Goal: Task Accomplishment & Management: Use online tool/utility

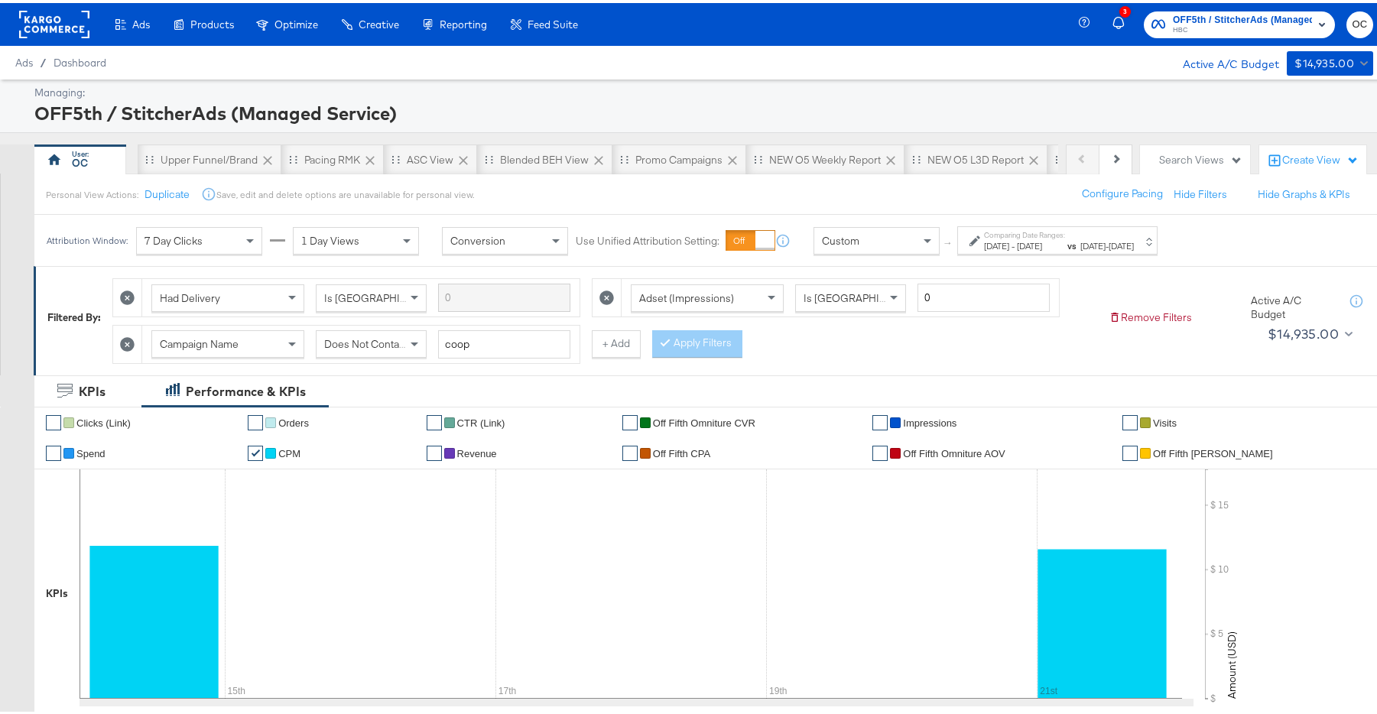
click at [63, 31] on rect at bounding box center [54, 22] width 70 height 28
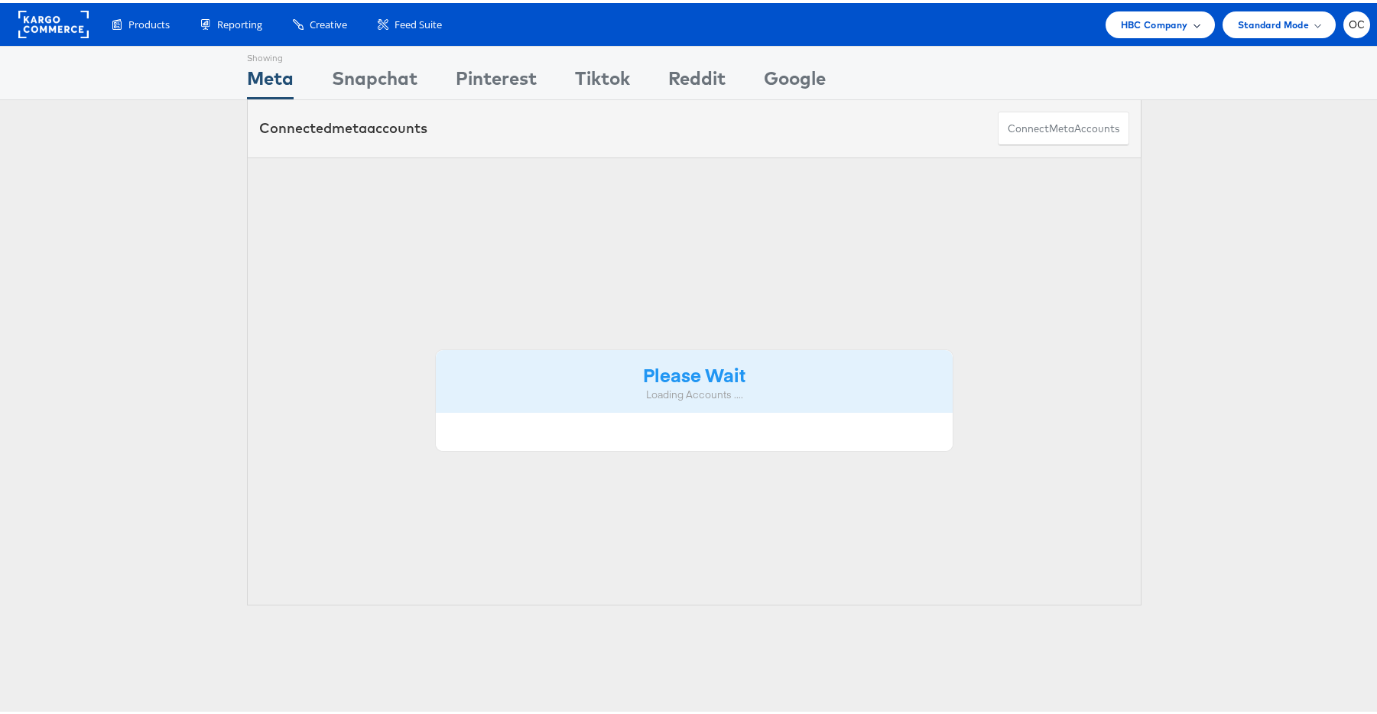
click at [1123, 27] on span "HBC Company" at bounding box center [1154, 22] width 67 height 16
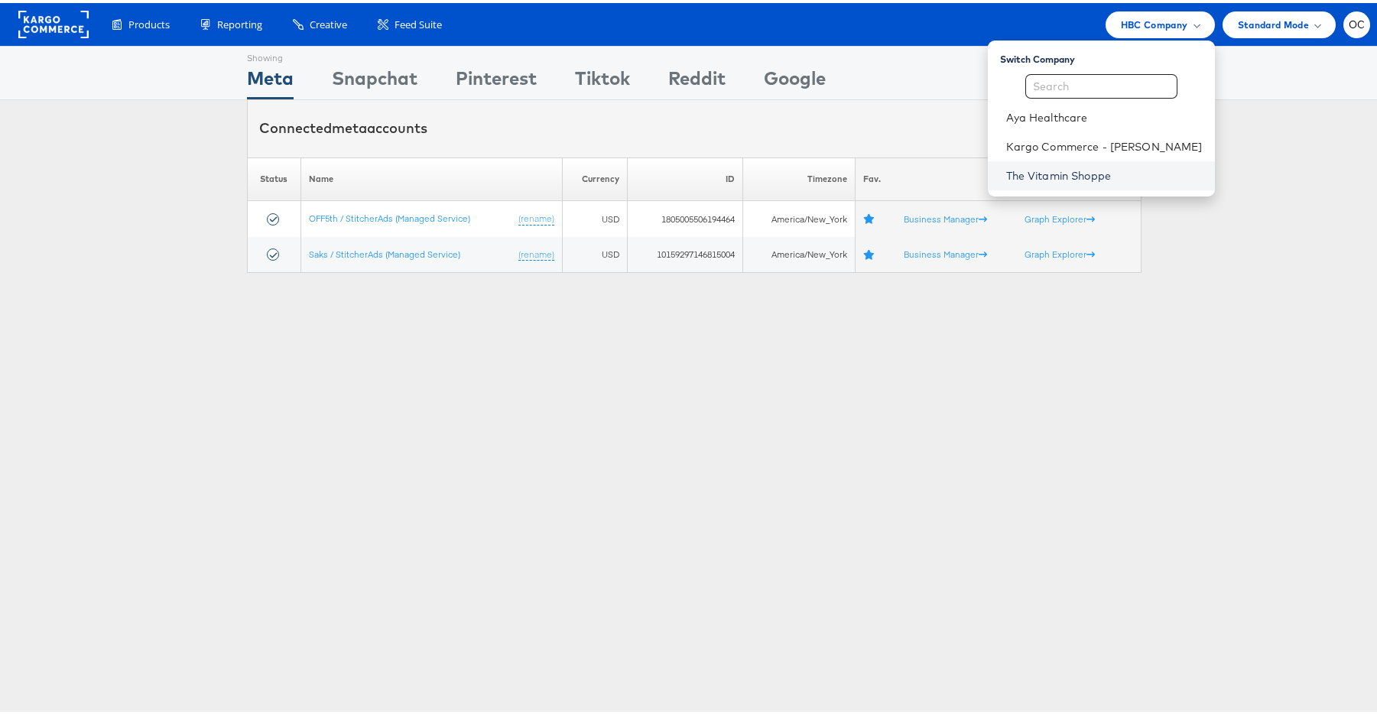
click at [1063, 179] on link "The Vitamin Shoppe" at bounding box center [1104, 172] width 197 height 15
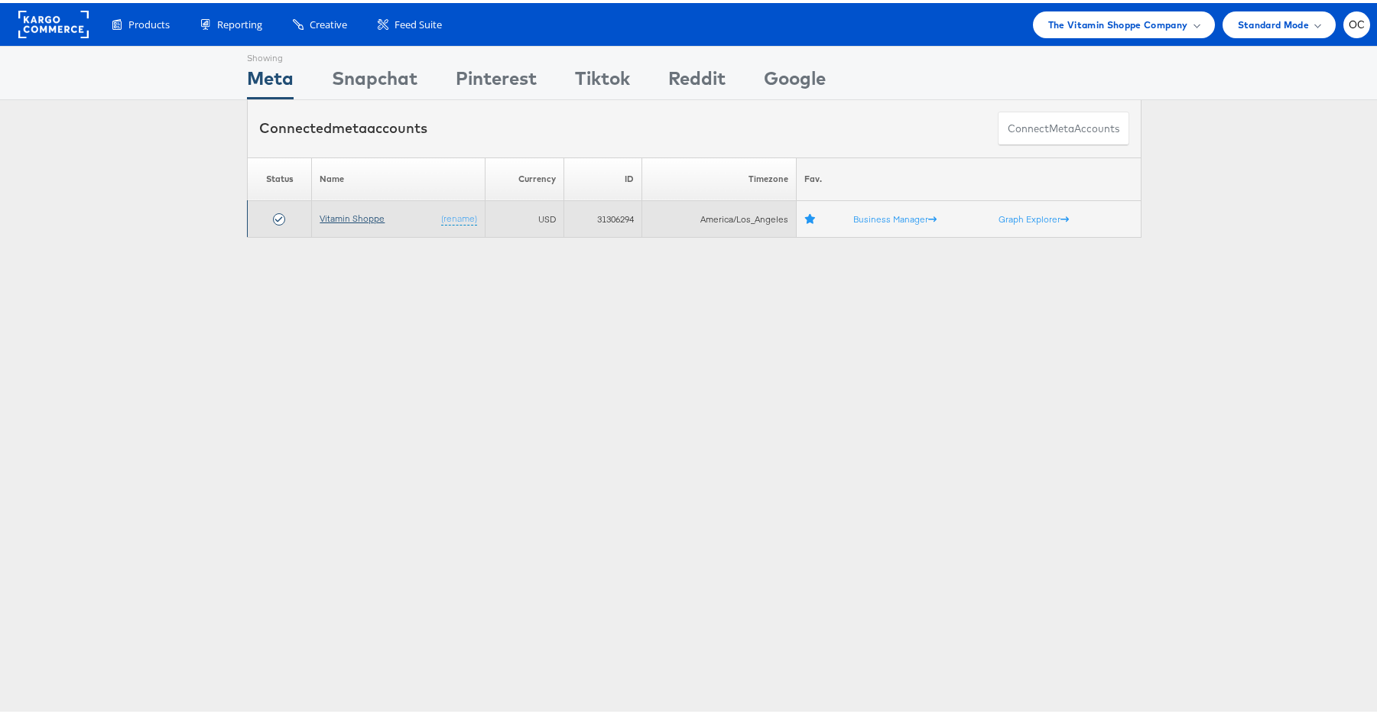
click at [375, 219] on link "Vitamin Shoppe" at bounding box center [352, 215] width 65 height 11
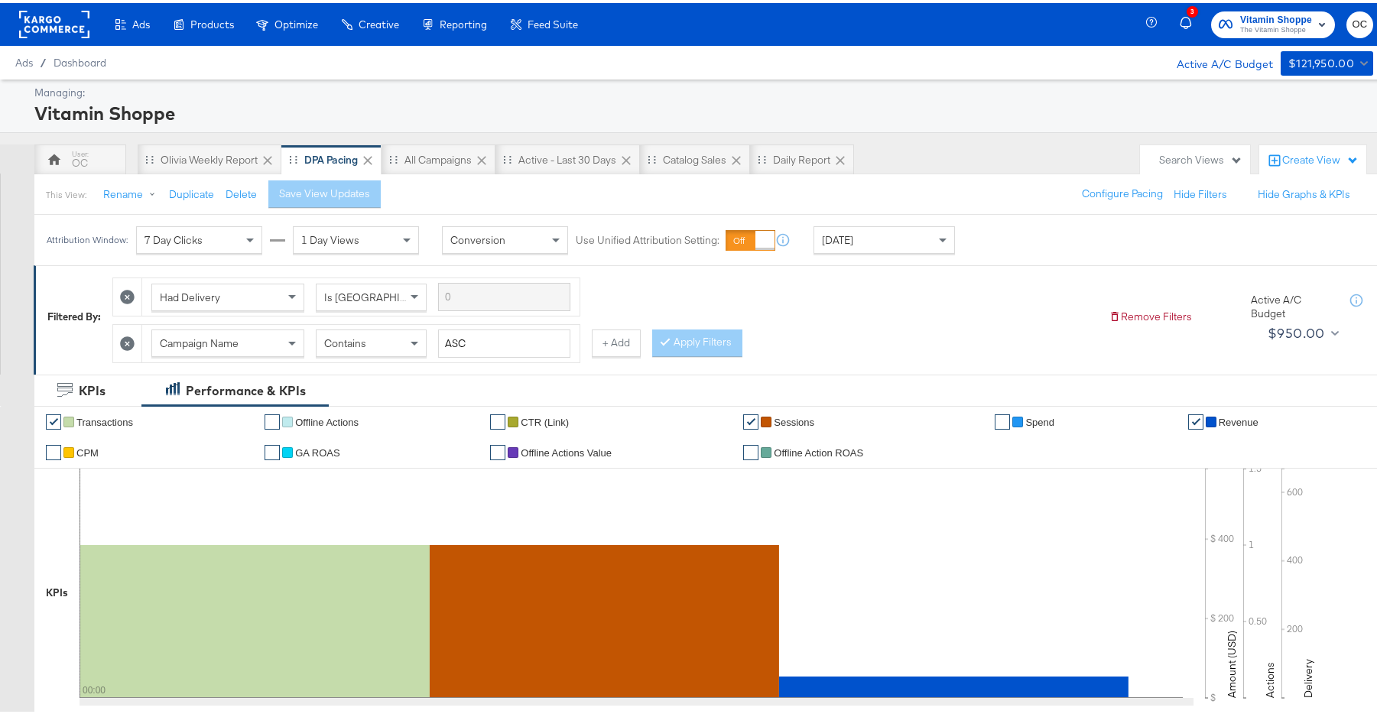
click at [379, 346] on div "Contains" at bounding box center [371, 340] width 109 height 26
drag, startPoint x: 495, startPoint y: 343, endPoint x: 422, endPoint y: 343, distance: 72.7
click at [422, 343] on div "Campaign Name Contains ASC" at bounding box center [360, 341] width 419 height 28
type input "maa"
click at [694, 340] on button "Apply Filters" at bounding box center [697, 341] width 90 height 28
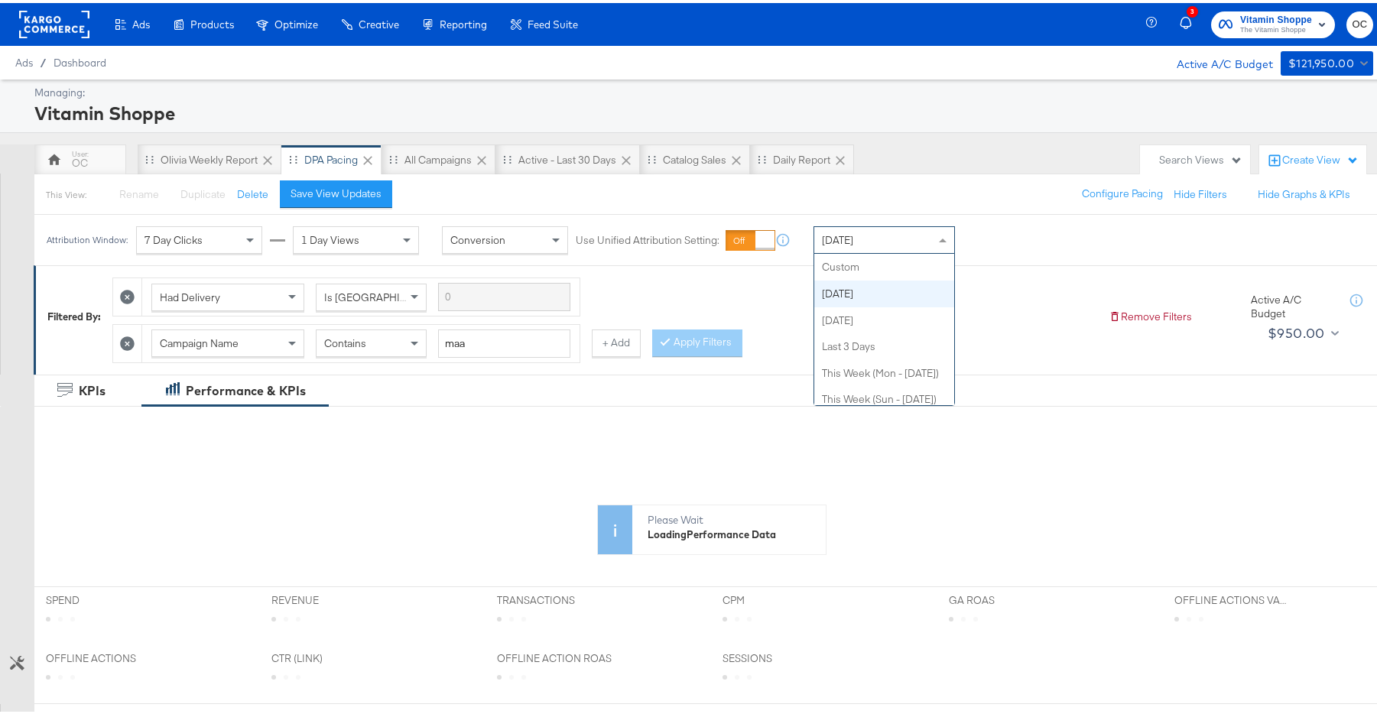
click at [869, 239] on div "Today" at bounding box center [884, 237] width 140 height 26
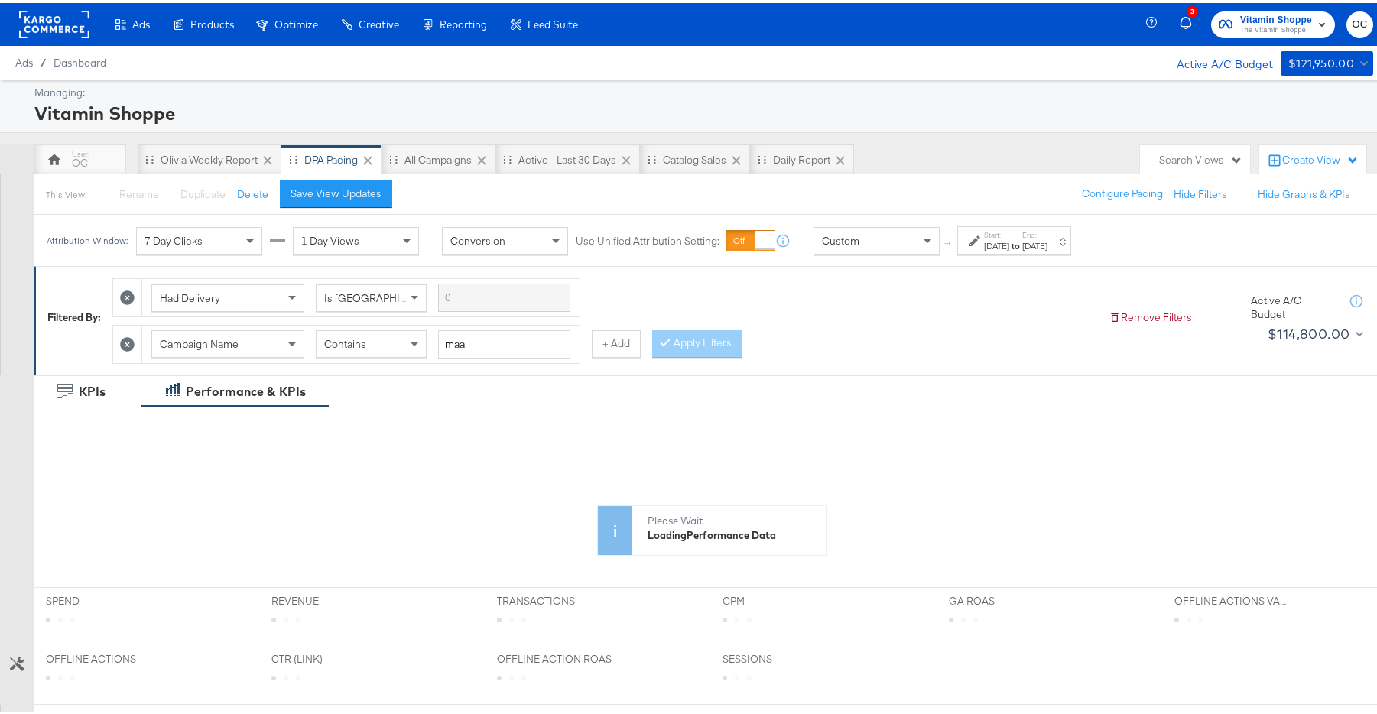
click at [992, 250] on div "Start: Sep 30th 2025 to End: Sep 30th 2025" at bounding box center [1014, 237] width 114 height 28
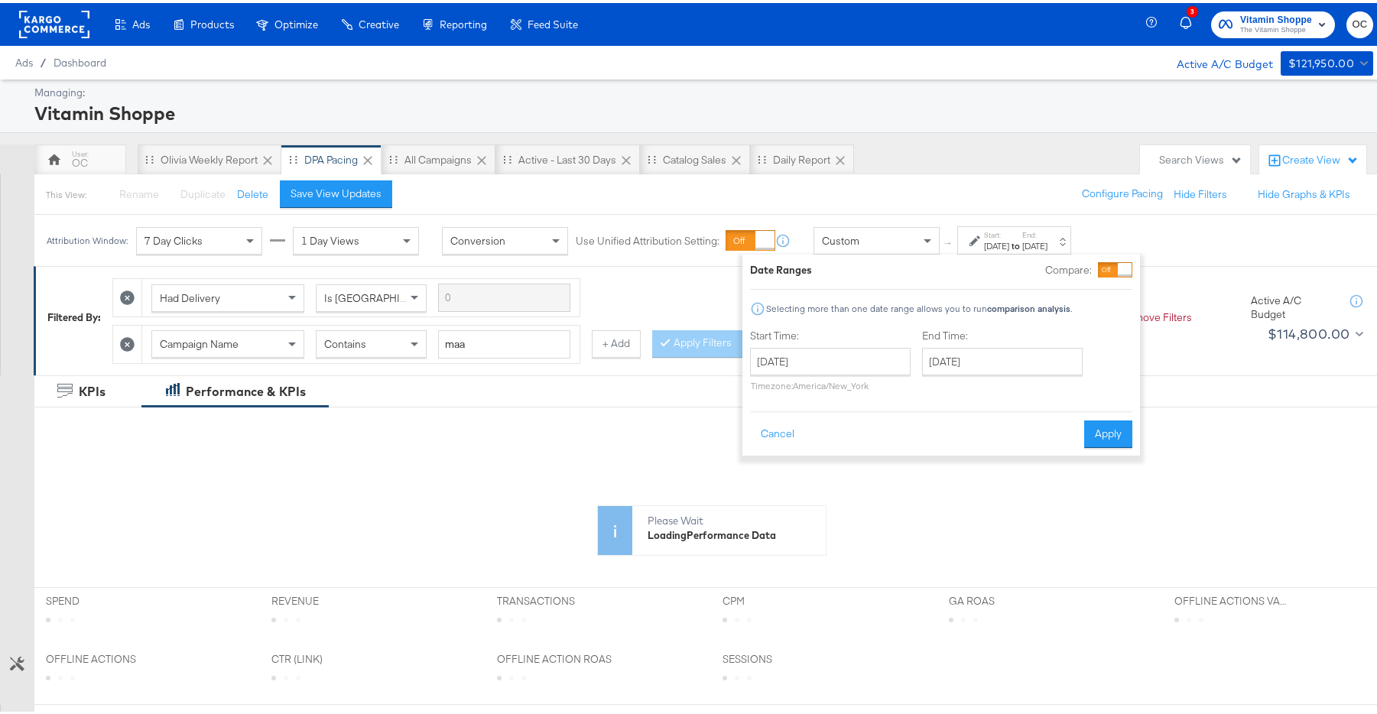
click at [865, 343] on div "Start Time: September 30th 2025 ‹ September 2025 › Su Mo Tu We Th Fr Sa 31 1 2 …" at bounding box center [830, 361] width 161 height 70
click at [858, 359] on input "September 30th 2025" at bounding box center [830, 359] width 161 height 28
click at [768, 395] on span "‹" at bounding box center [768, 390] width 24 height 23
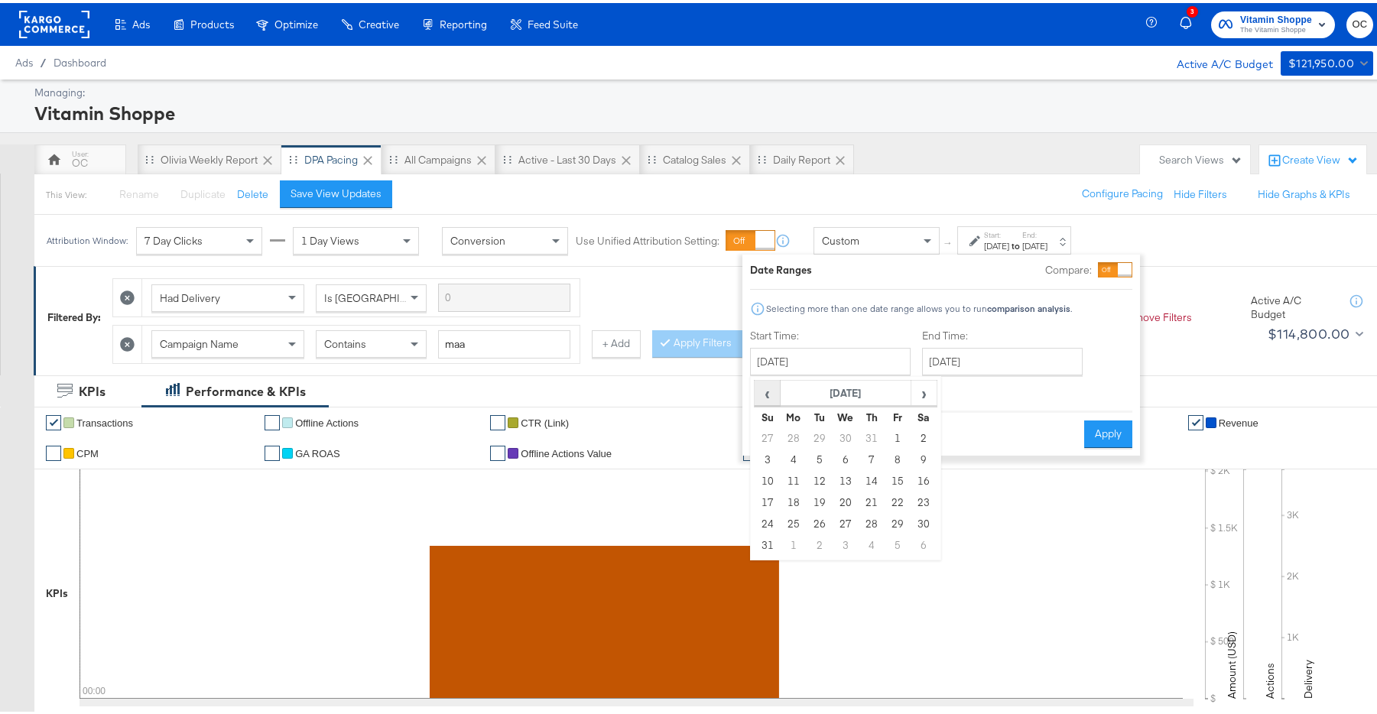
click at [770, 396] on span "‹" at bounding box center [768, 390] width 24 height 23
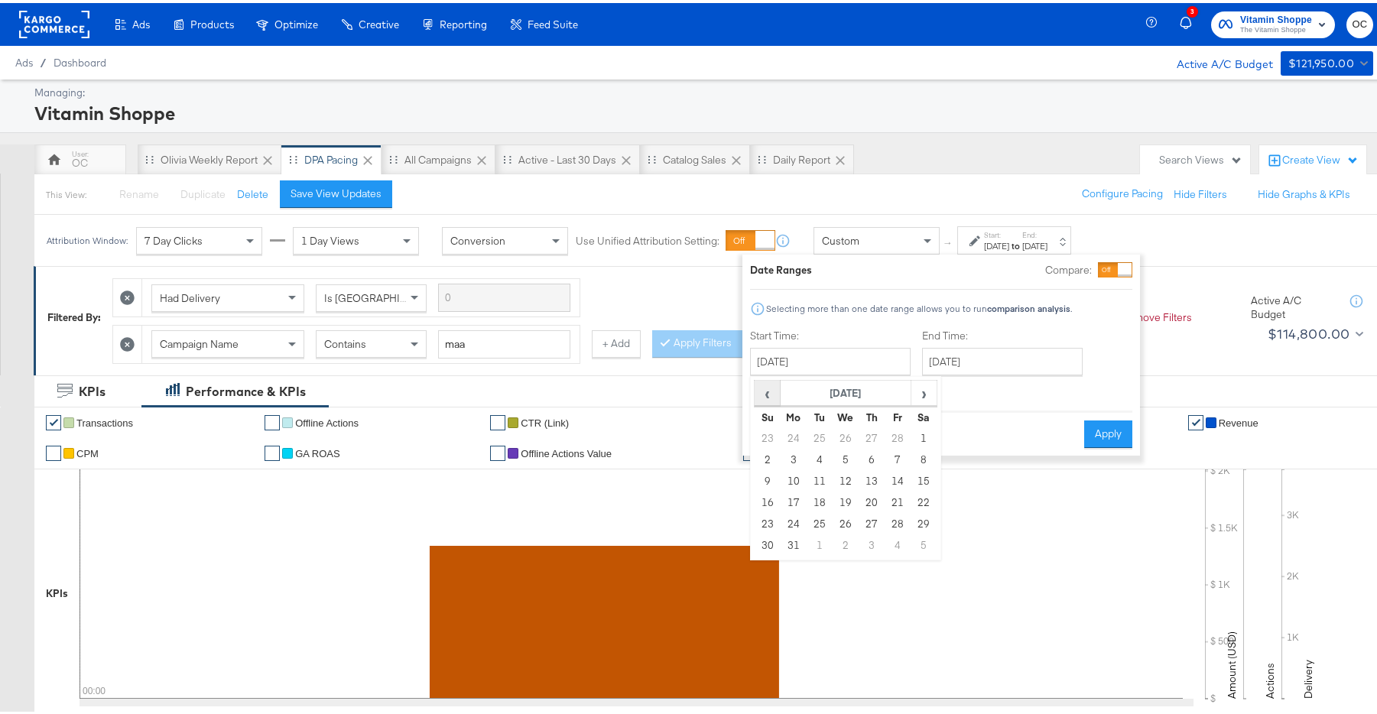
click at [770, 396] on span "‹" at bounding box center [768, 390] width 24 height 23
click at [876, 518] on td "28" at bounding box center [872, 521] width 26 height 21
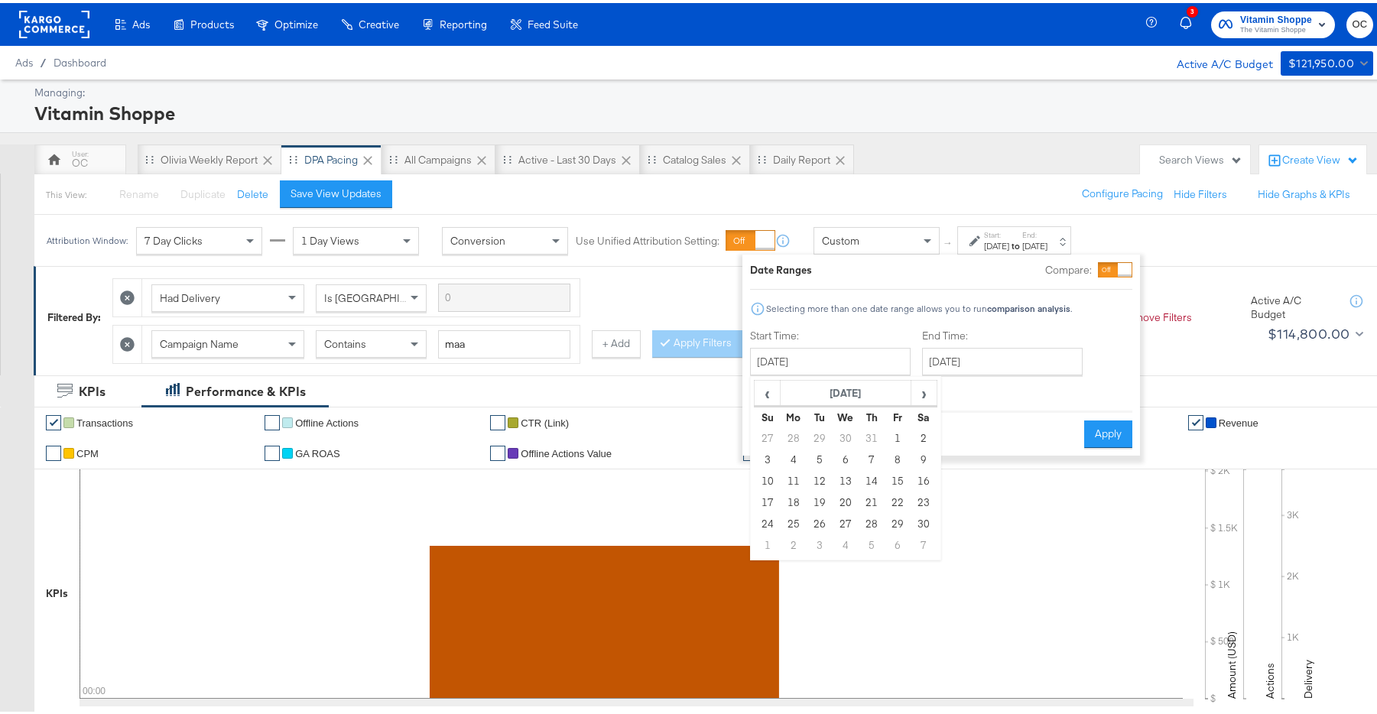
type input "November 28th 2024"
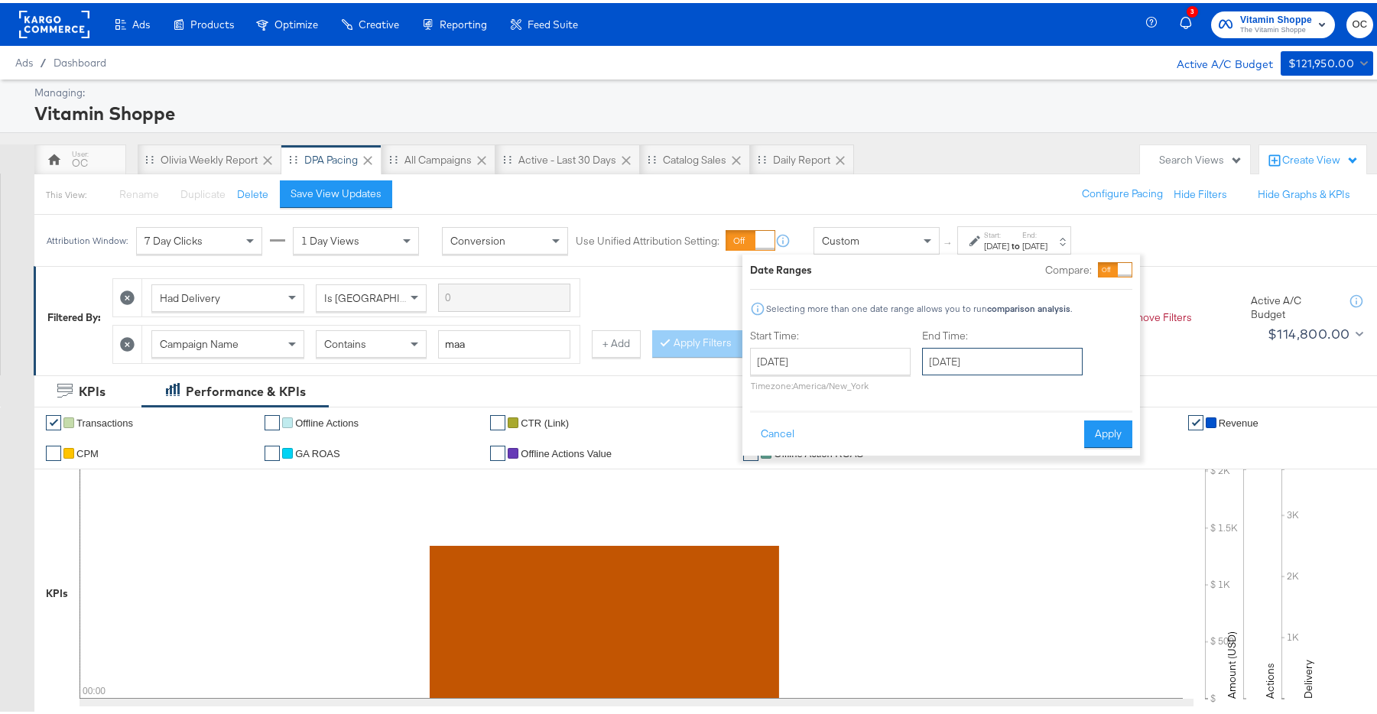
click at [1003, 359] on input "September 30th 2025" at bounding box center [1002, 359] width 161 height 28
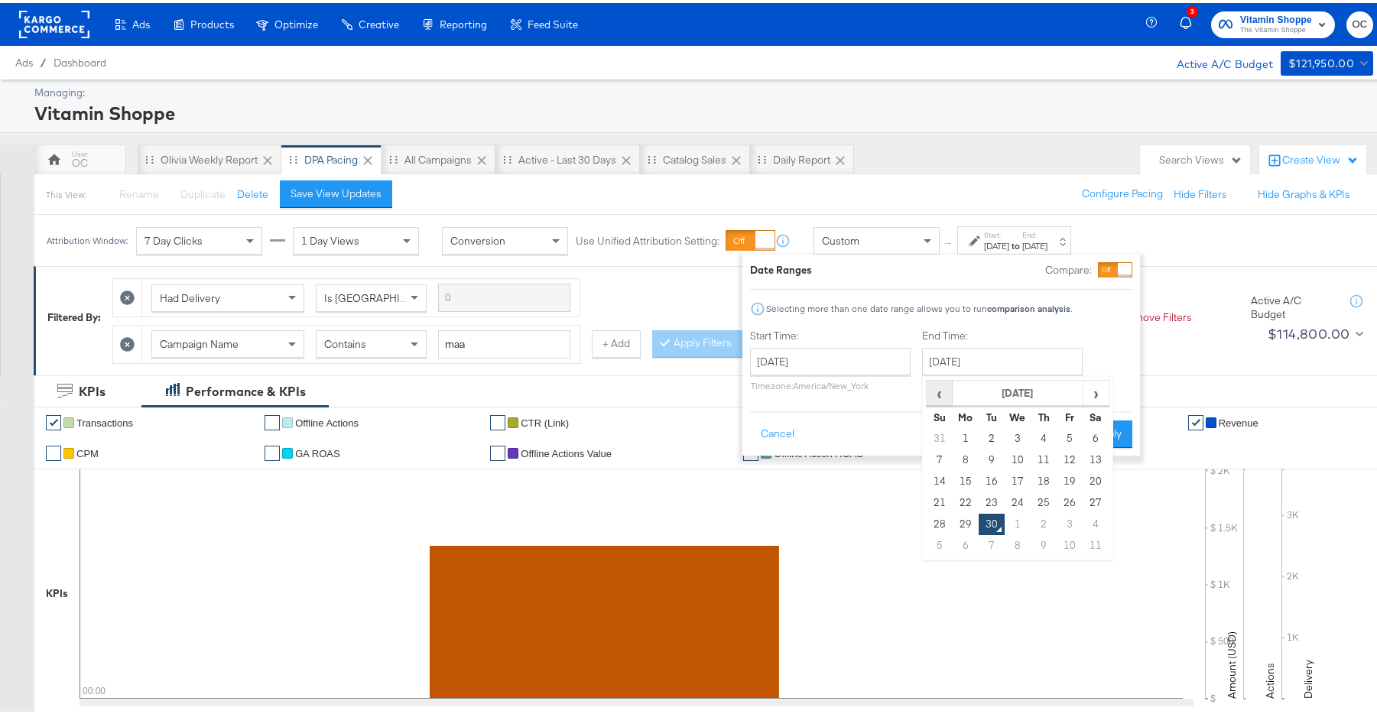
click at [940, 391] on span "‹" at bounding box center [940, 390] width 24 height 23
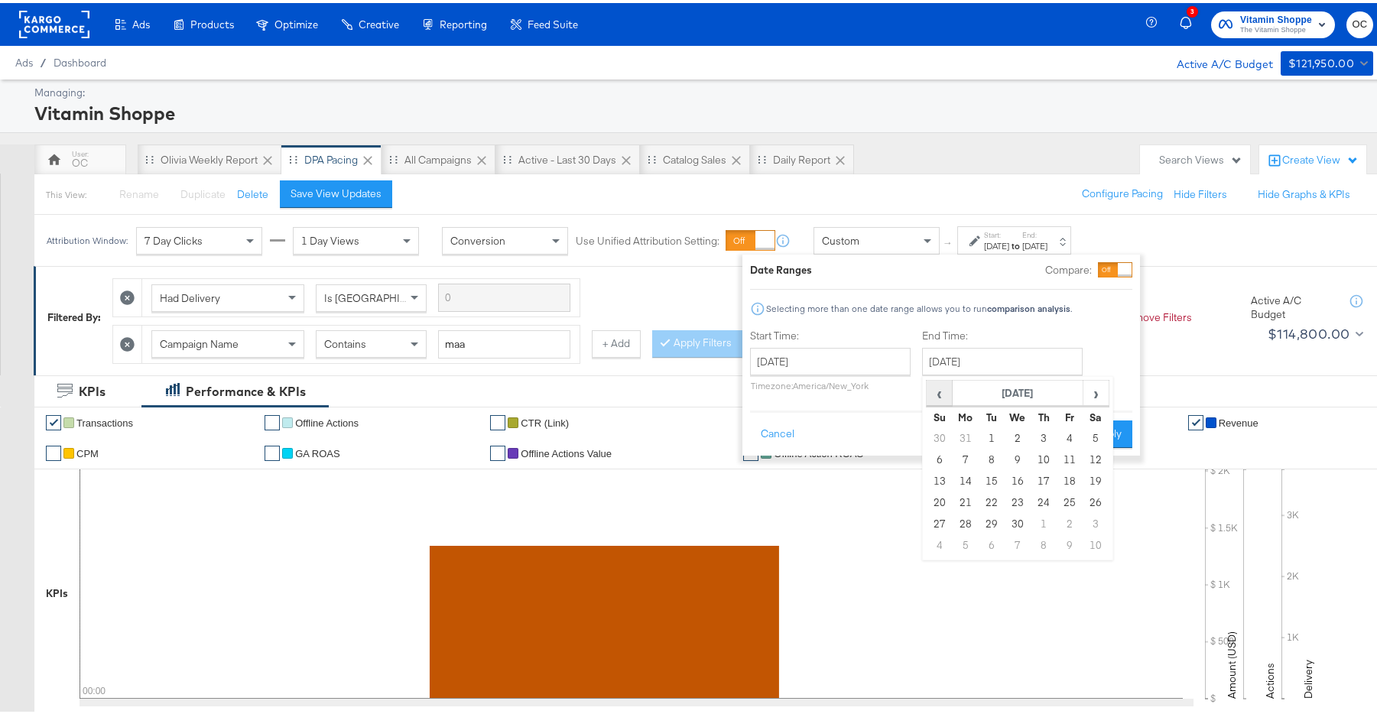
click at [940, 391] on span "‹" at bounding box center [940, 390] width 24 height 23
click at [941, 396] on span "‹" at bounding box center [940, 390] width 24 height 23
click at [984, 458] on td "3" at bounding box center [992, 457] width 26 height 21
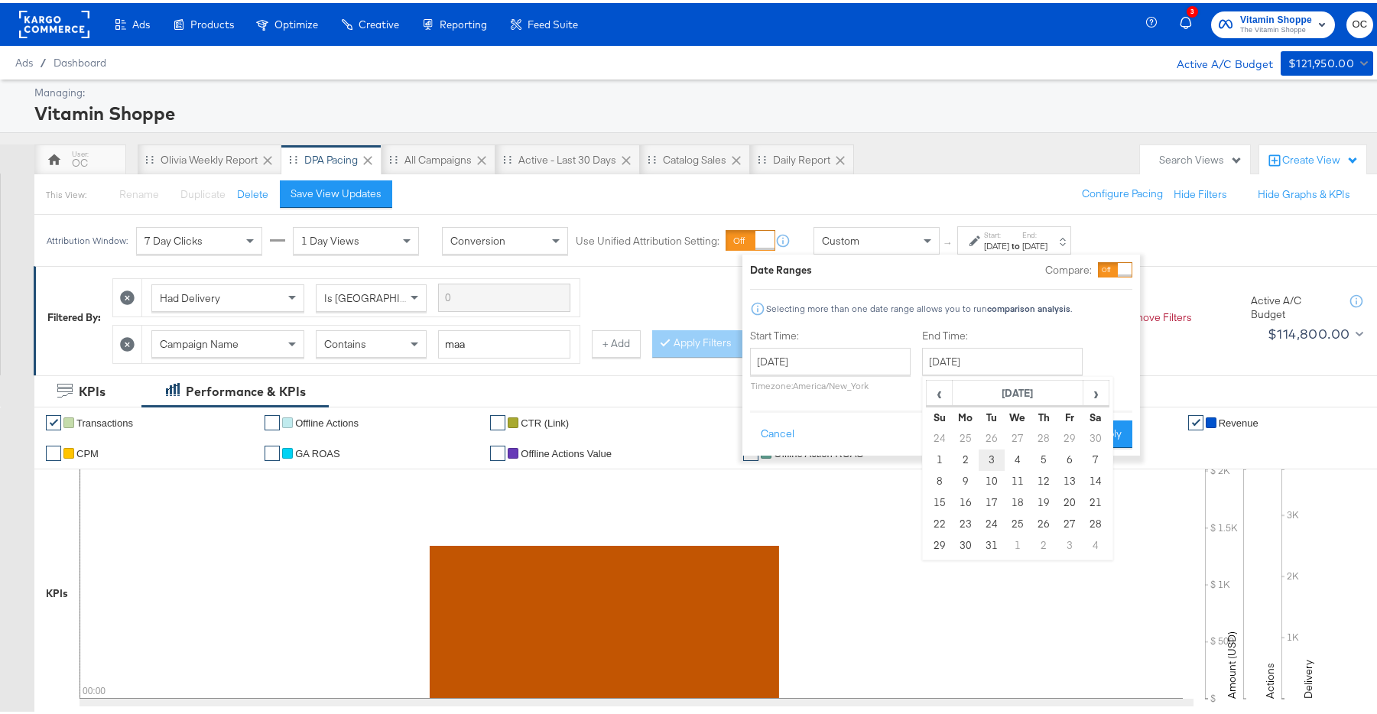
type input "December 3rd 2024"
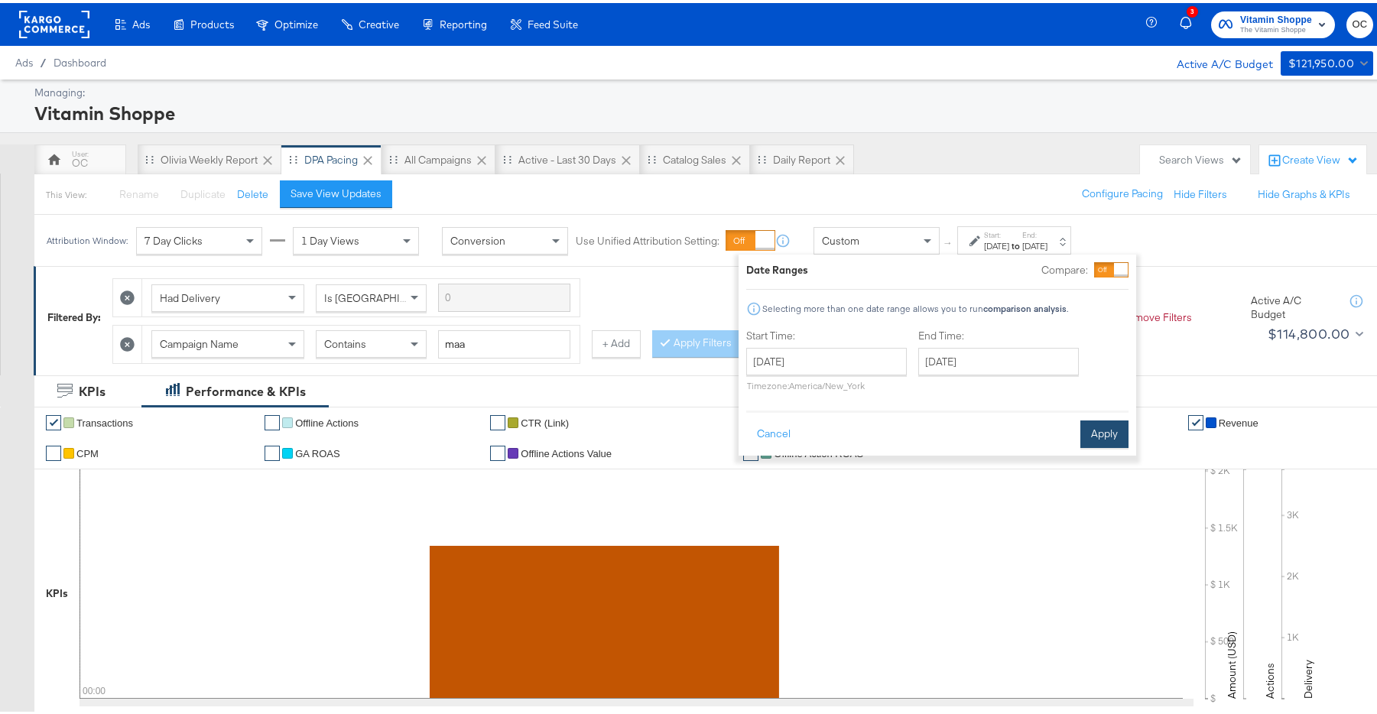
click at [1107, 430] on button "Apply" at bounding box center [1105, 432] width 48 height 28
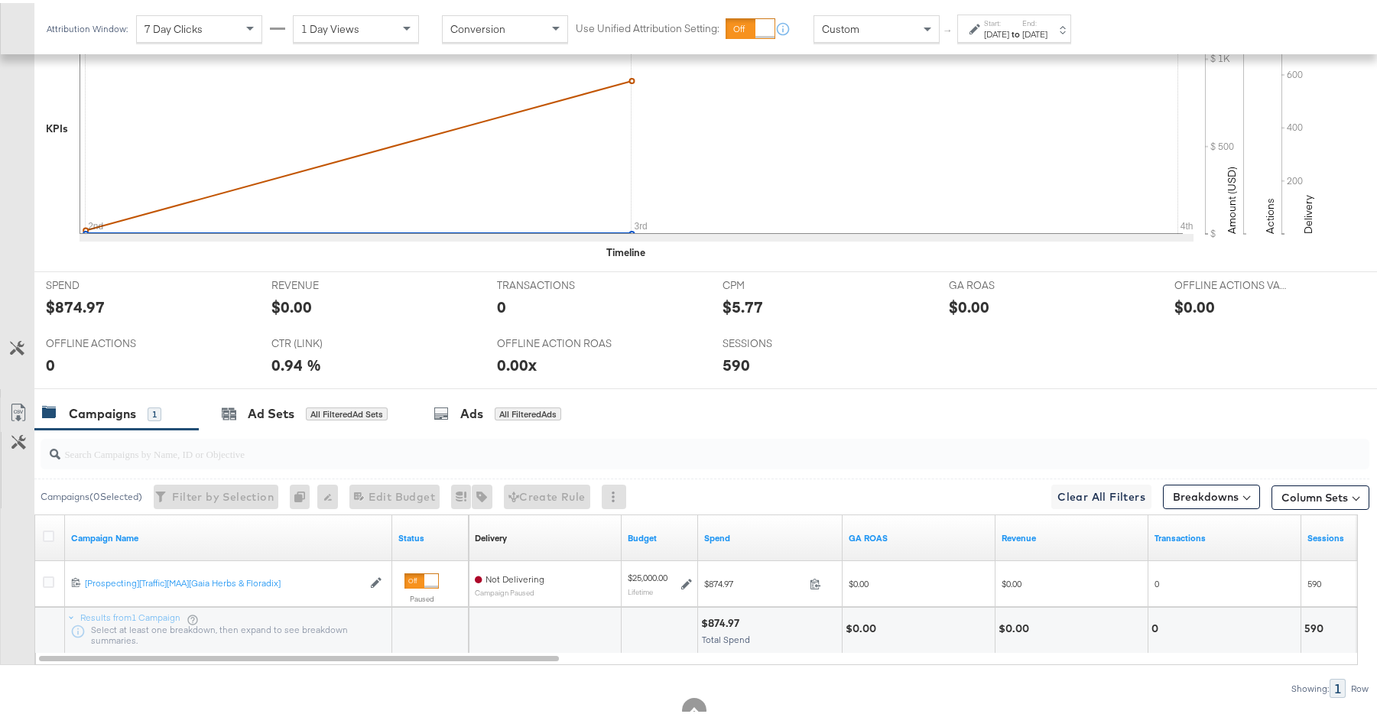
scroll to position [384, 0]
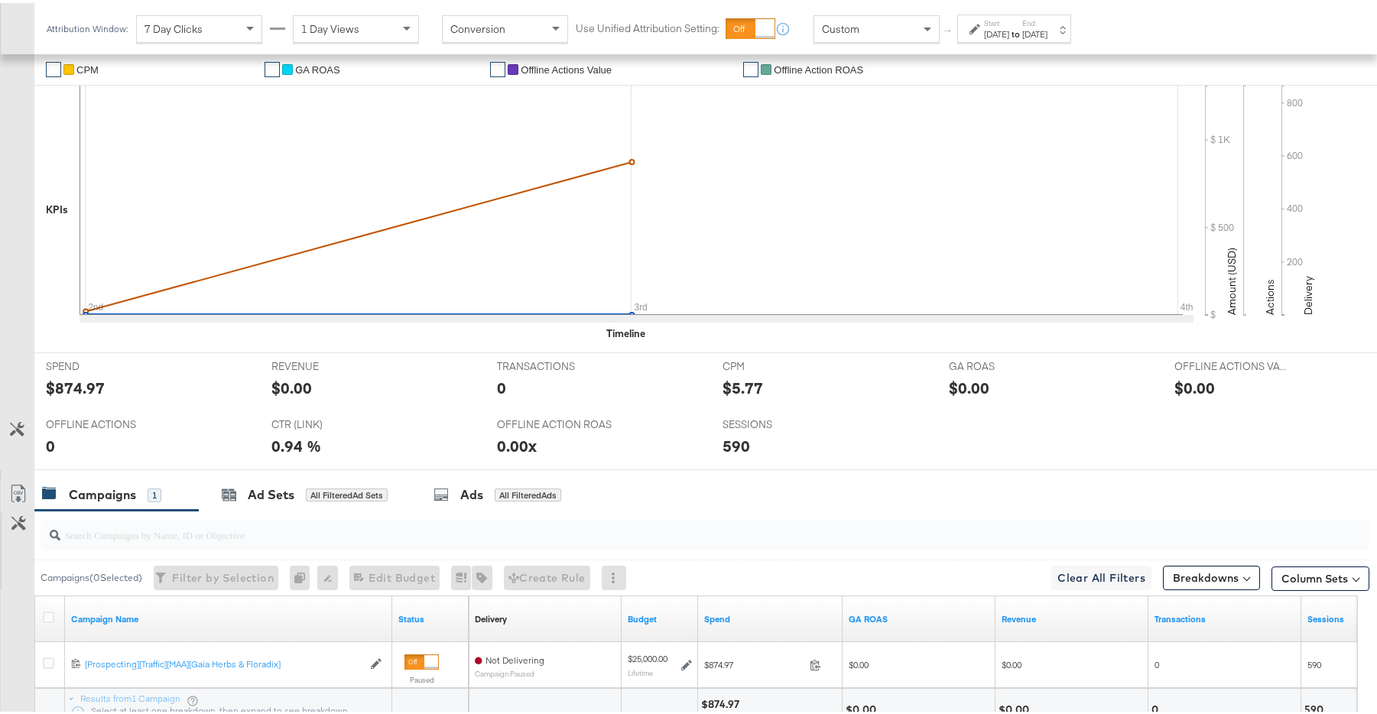
click at [993, 37] on div "Start: Nov 28th 2024 to End: Dec 3rd 2024" at bounding box center [1014, 25] width 114 height 28
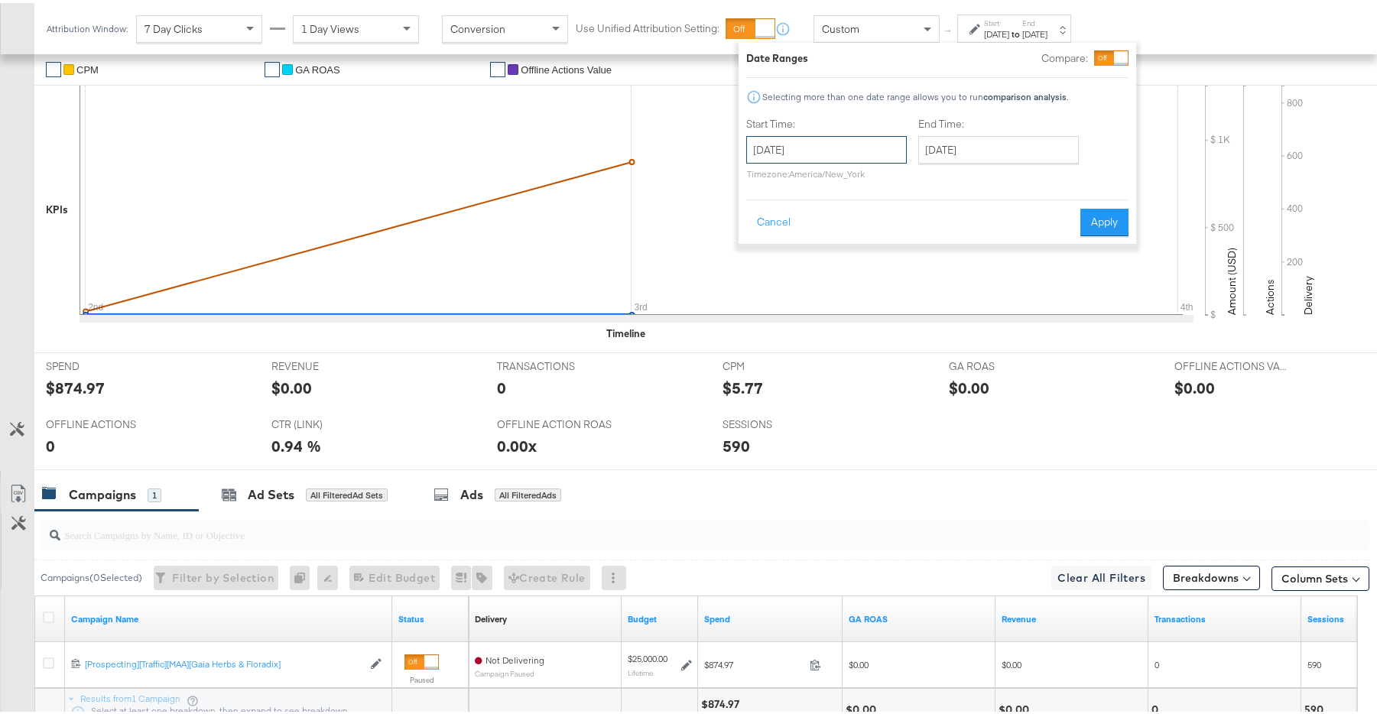
click at [866, 151] on input "November 28th 2024" at bounding box center [826, 147] width 161 height 28
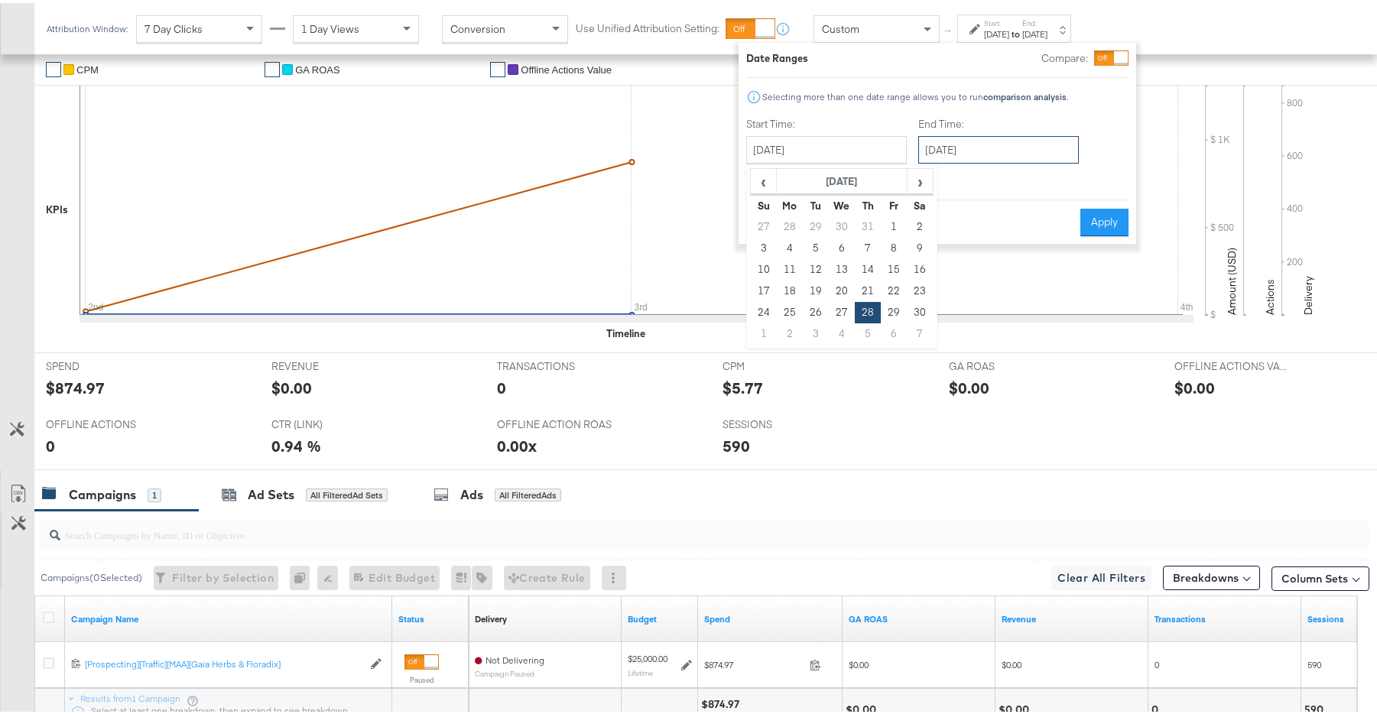
click at [969, 155] on input "December 3rd 2024" at bounding box center [998, 147] width 161 height 28
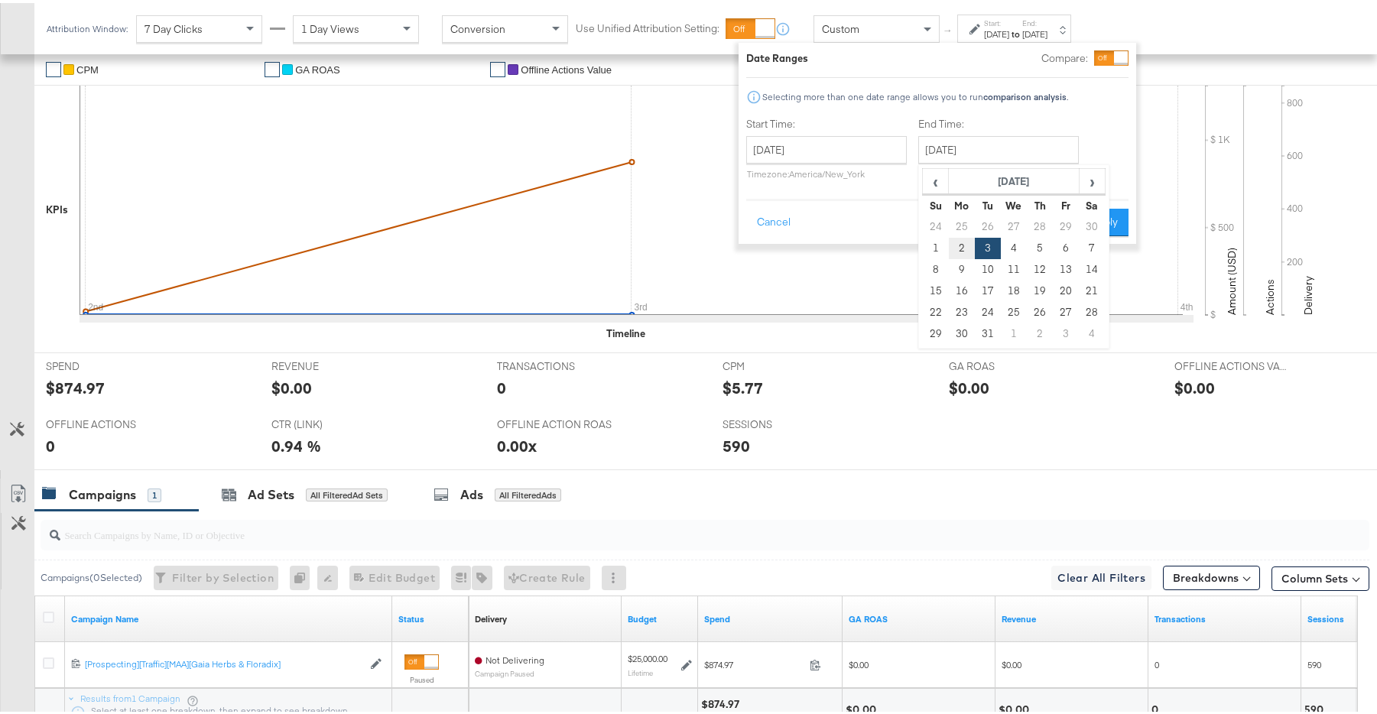
click at [954, 244] on td "2" at bounding box center [962, 245] width 26 height 21
type input "December 2nd 2024"
click at [1095, 229] on button "Apply" at bounding box center [1107, 220] width 48 height 28
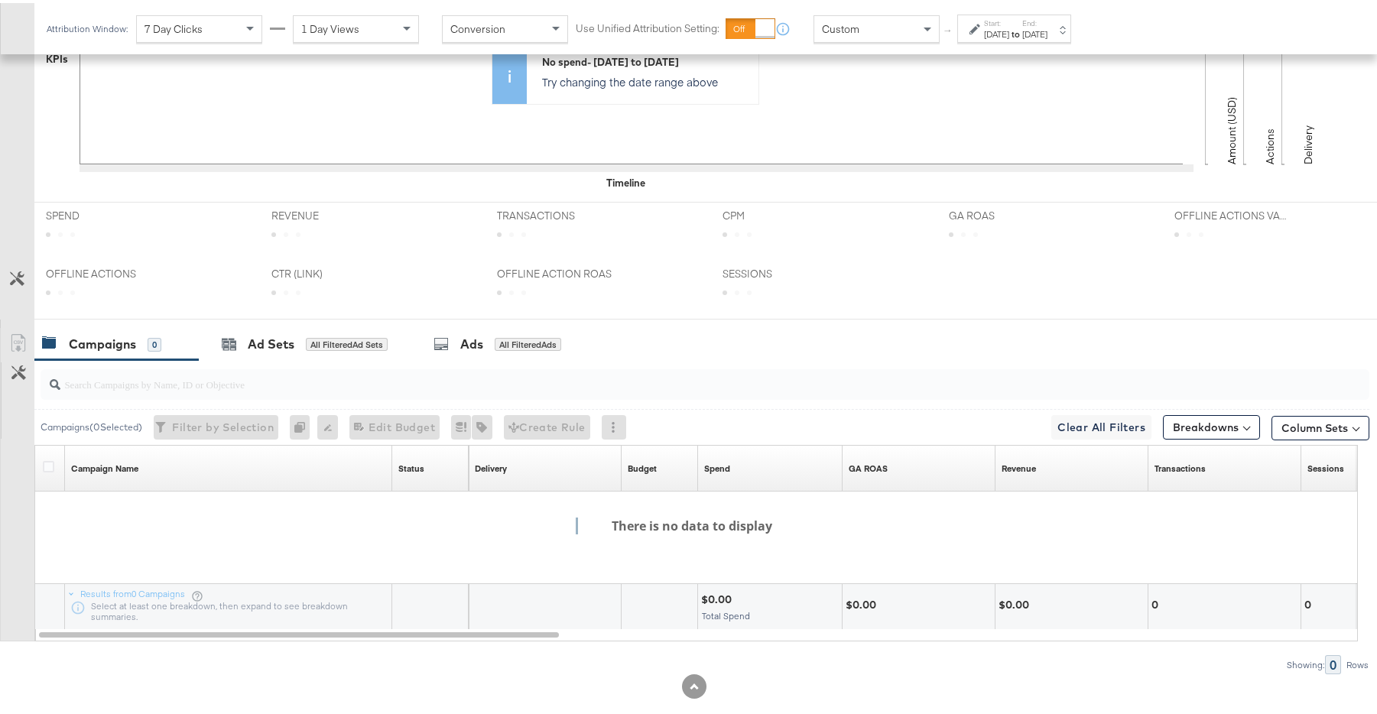
scroll to position [559, 0]
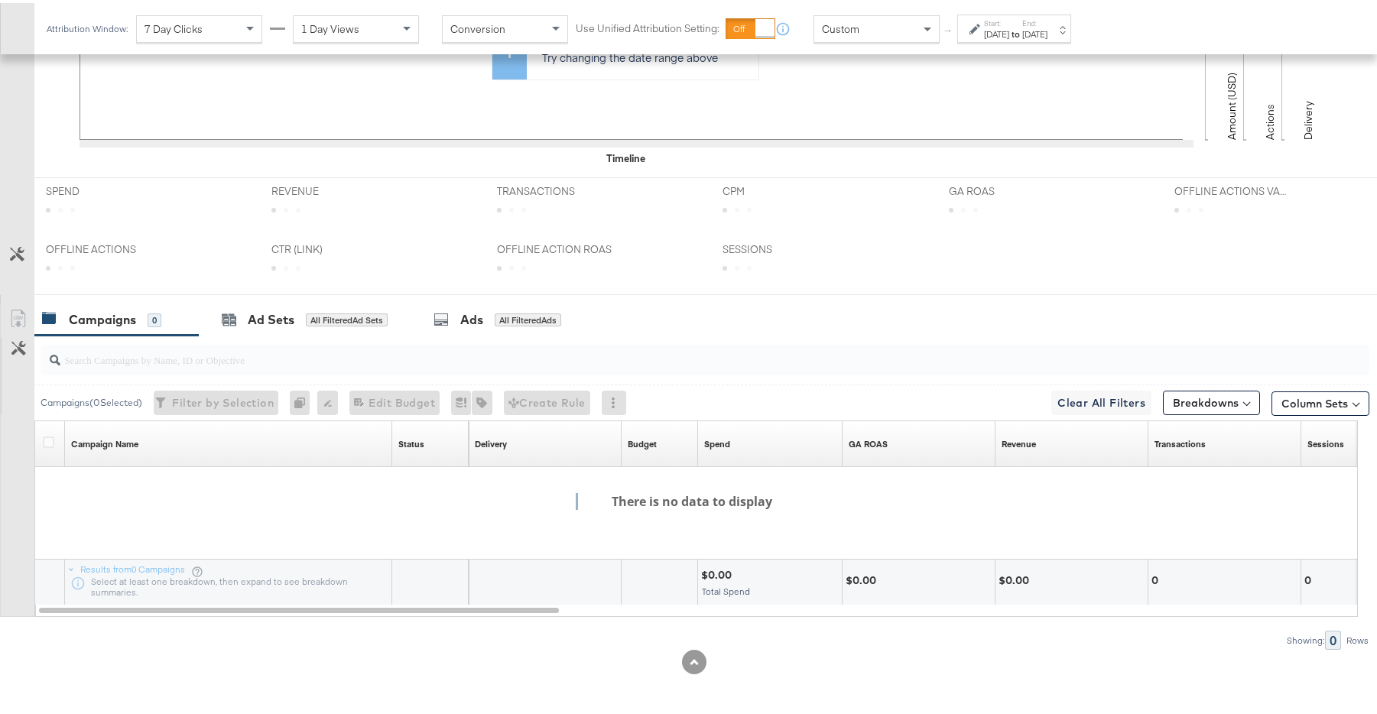
click at [1009, 28] on div "Nov 28th 2024" at bounding box center [996, 31] width 25 height 12
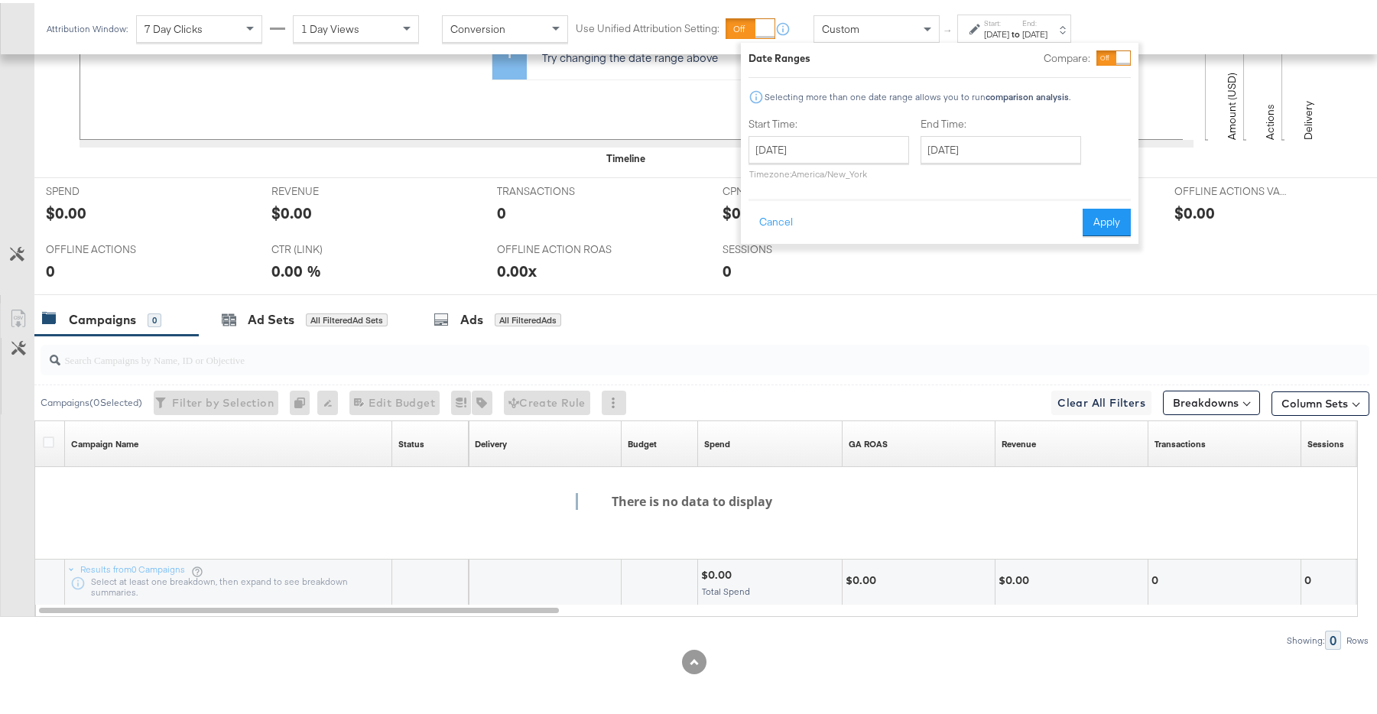
scroll to position [0, 0]
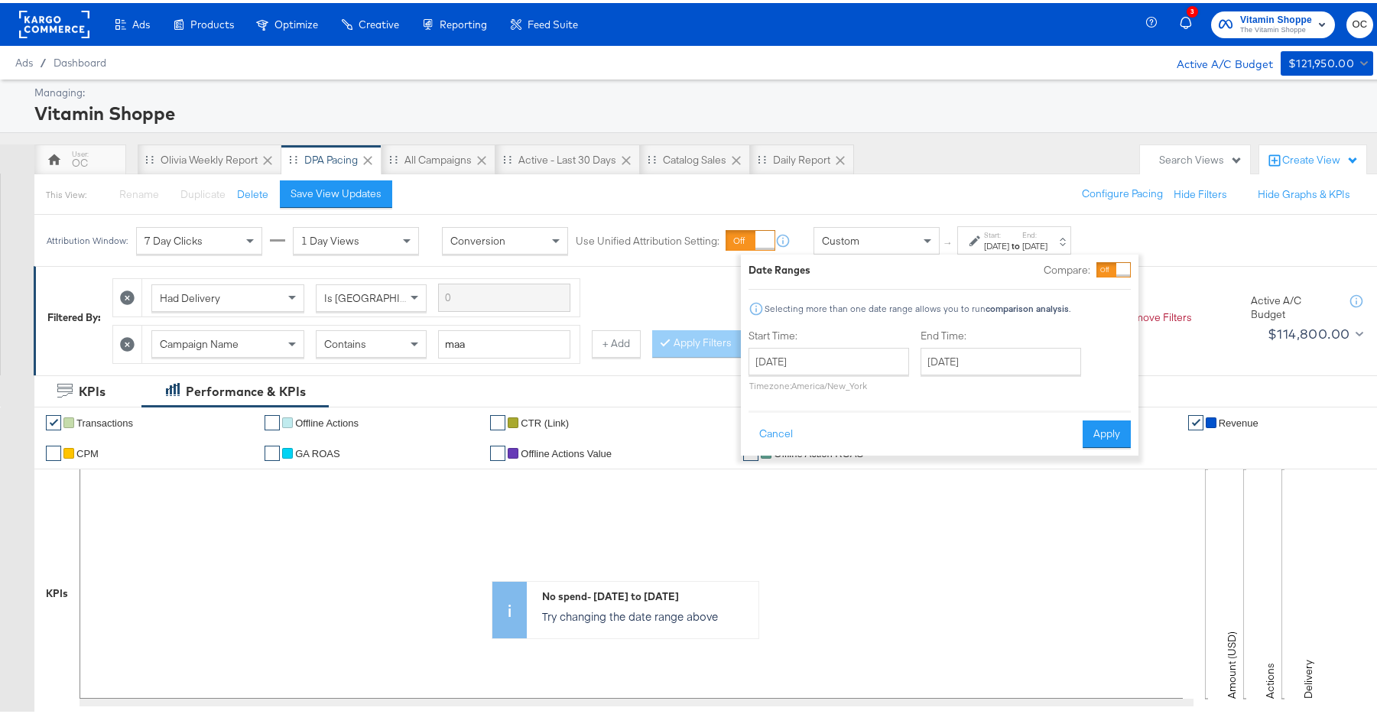
click at [73, 35] on div at bounding box center [54, 21] width 70 height 43
click at [76, 19] on rect at bounding box center [54, 22] width 70 height 28
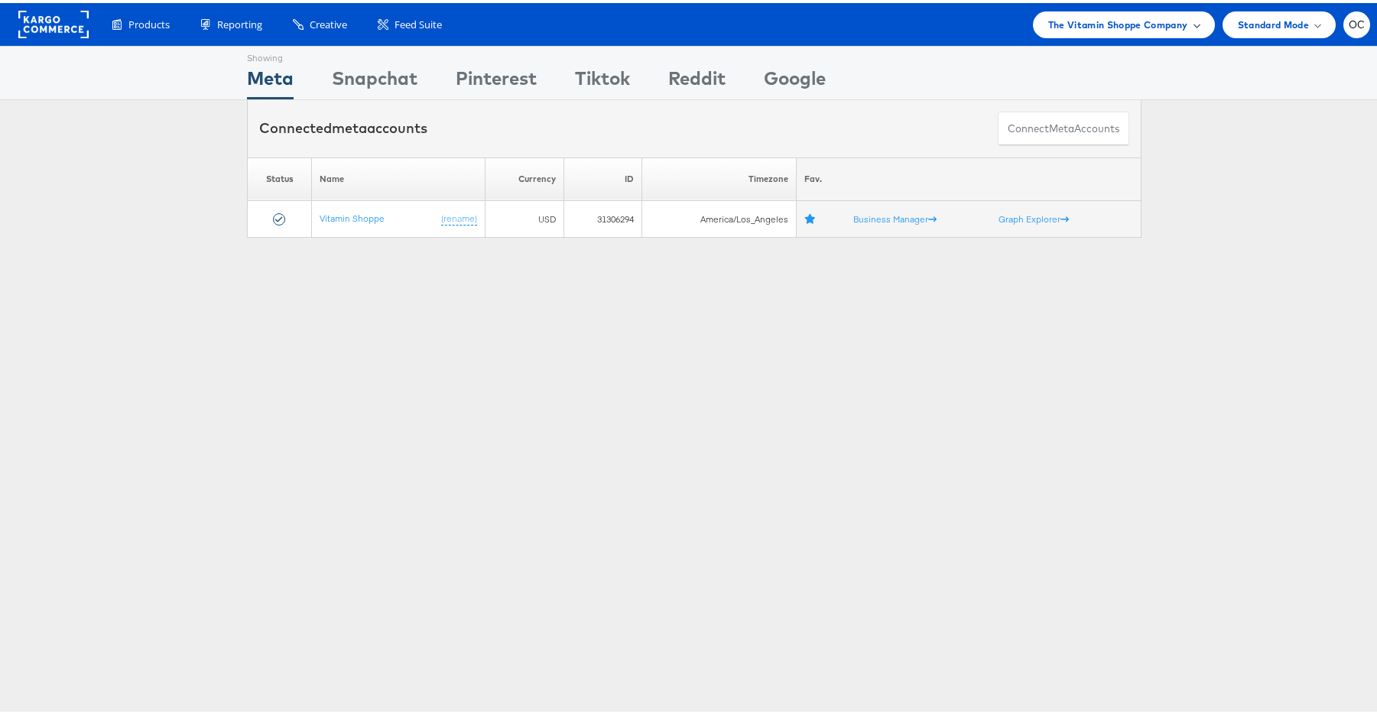
click at [1149, 24] on span "The Vitamin Shoppe Company" at bounding box center [1118, 22] width 140 height 16
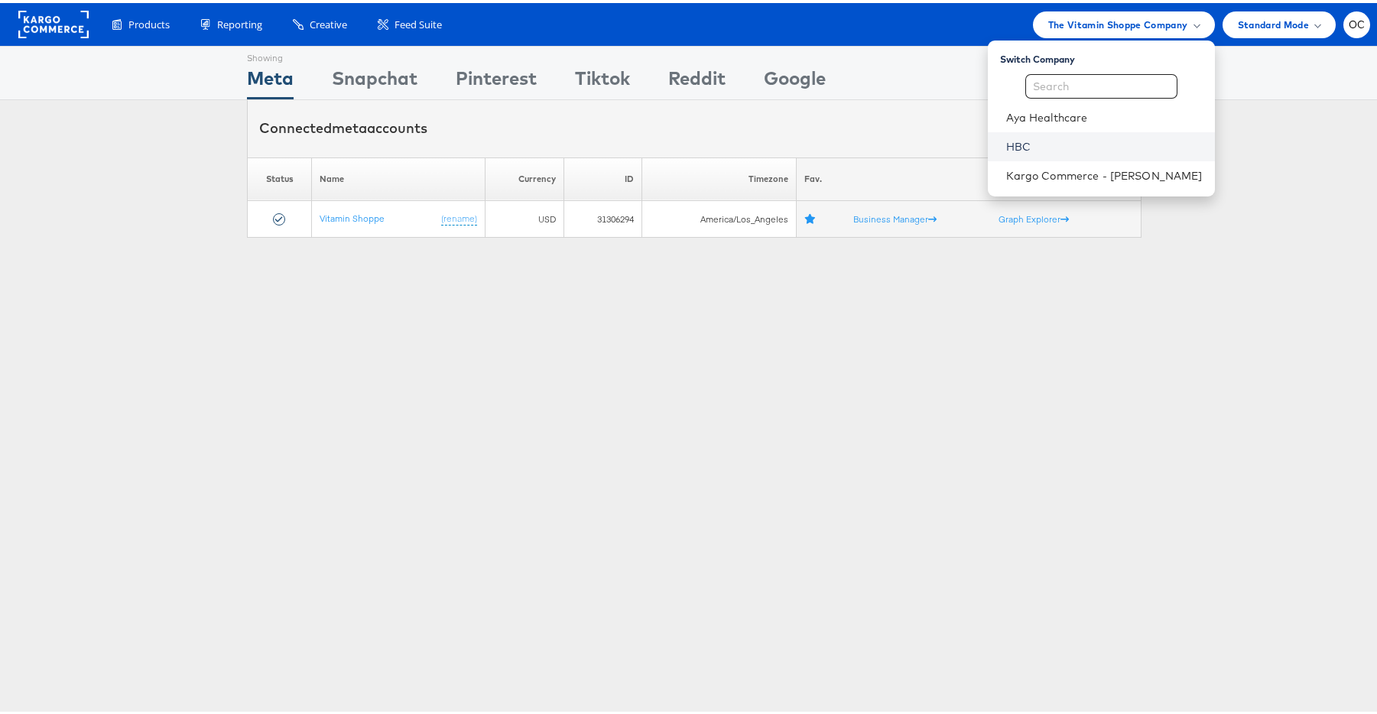
click at [1077, 141] on link "HBC" at bounding box center [1104, 143] width 197 height 15
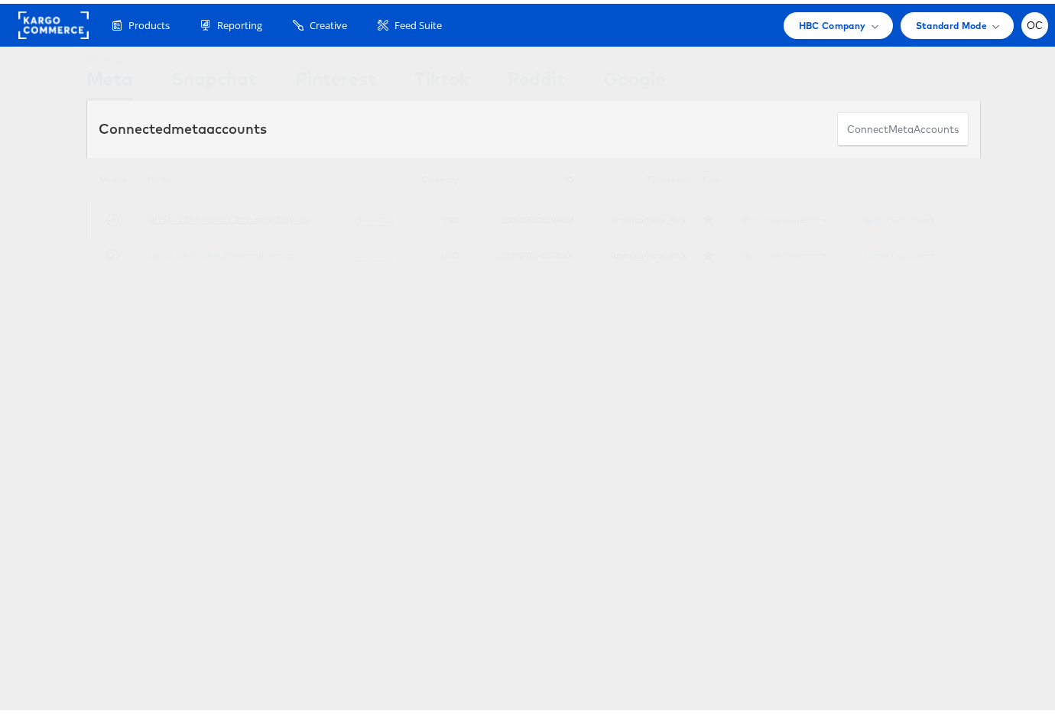
click at [239, 214] on link "OFF5th / StitcherAds (Managed Service)" at bounding box center [228, 215] width 161 height 11
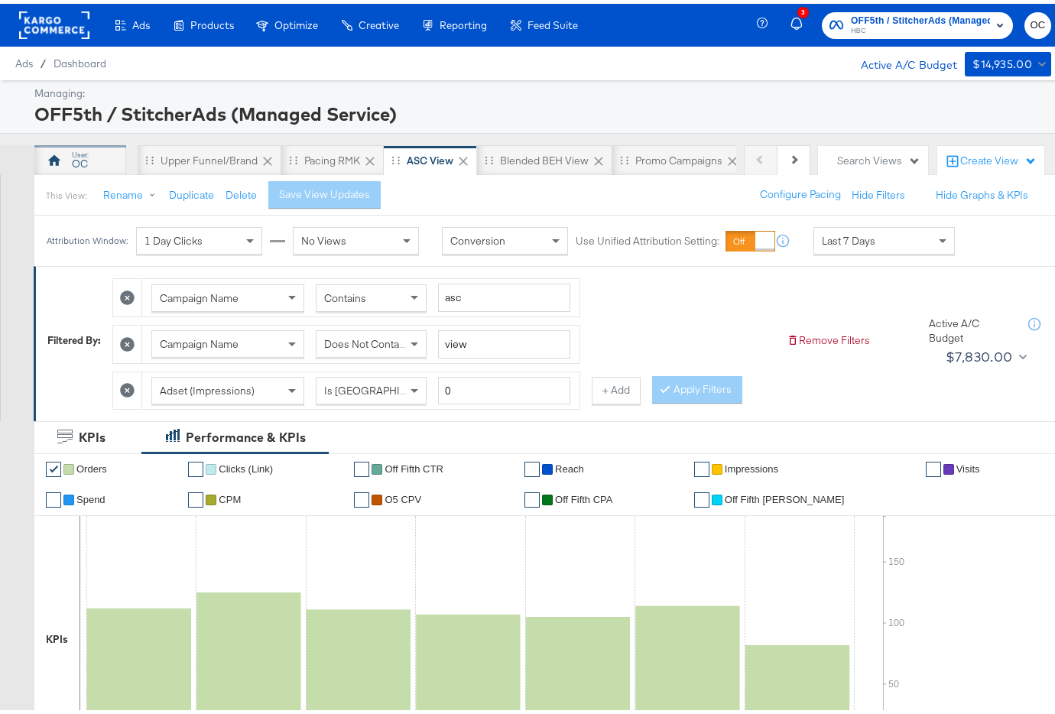
click at [79, 165] on div "OC" at bounding box center [80, 160] width 16 height 15
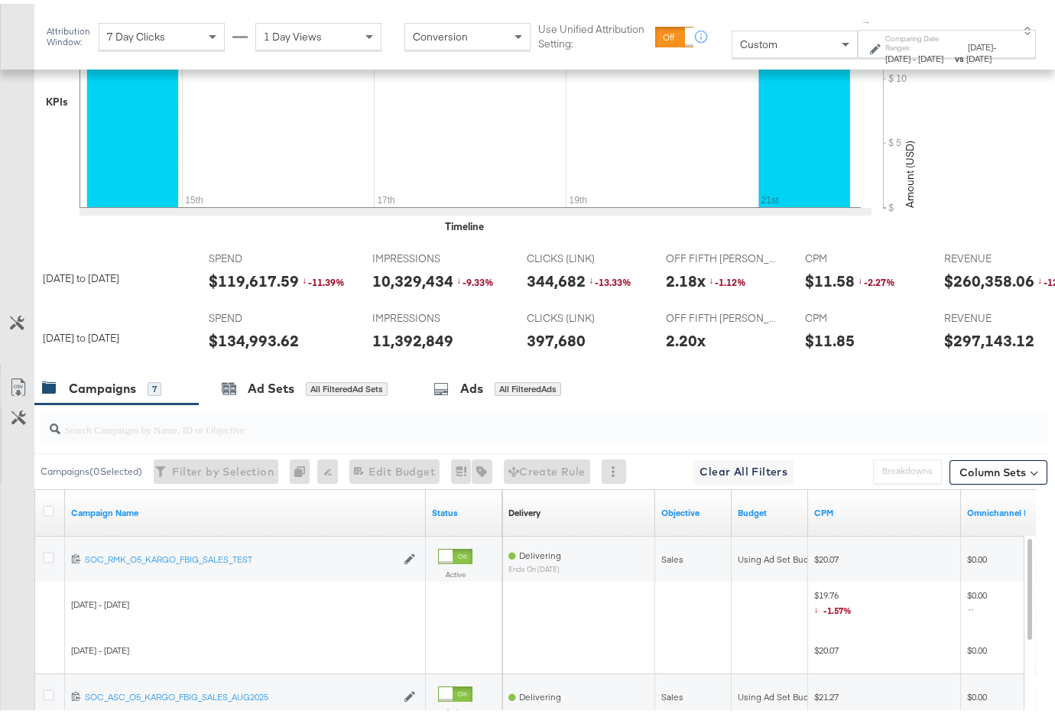
scroll to position [547, 0]
